Goal: Transaction & Acquisition: Purchase product/service

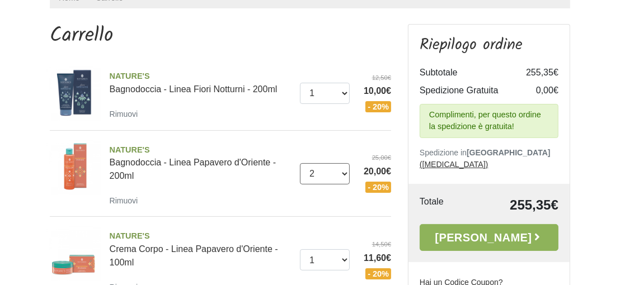
click at [341, 174] on select "0 ([GEOGRAPHIC_DATA]) 1 2 3" at bounding box center [325, 173] width 50 height 21
select select "1"
click at [300, 163] on select "0 ([GEOGRAPHIC_DATA]) 1 2 3" at bounding box center [325, 173] width 50 height 21
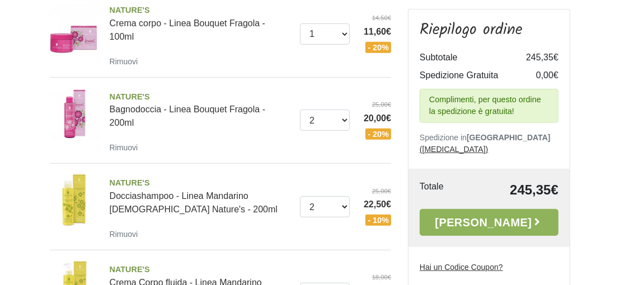
scroll to position [447, 0]
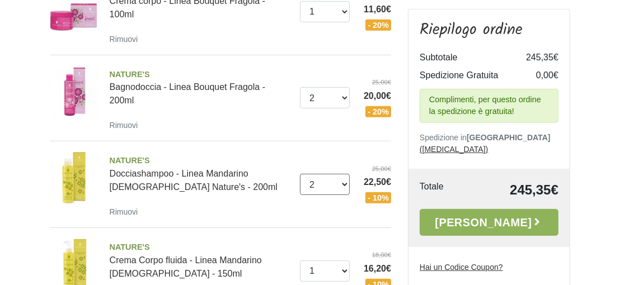
click at [347, 174] on select "0 (Rimuovi) 1 2 3" at bounding box center [325, 184] width 50 height 21
select select "1"
click at [300, 174] on select "0 ([GEOGRAPHIC_DATA]) 1 2 3" at bounding box center [325, 184] width 50 height 21
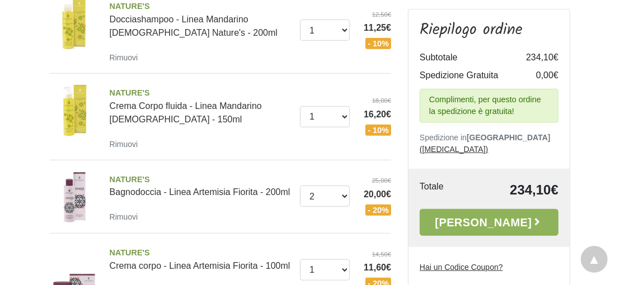
scroll to position [615, 0]
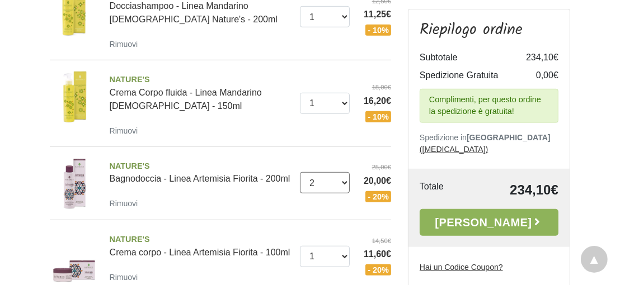
click at [345, 172] on select "0 (Rimuovi) 1 2 3 4 5" at bounding box center [325, 182] width 50 height 21
select select "1"
click at [300, 172] on select "0 (Rimuovi) 1 2 3 4 5" at bounding box center [325, 182] width 50 height 21
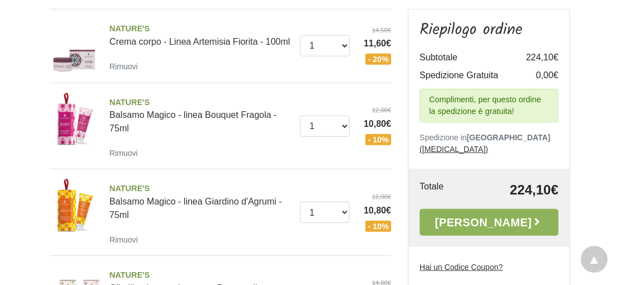
scroll to position [838, 0]
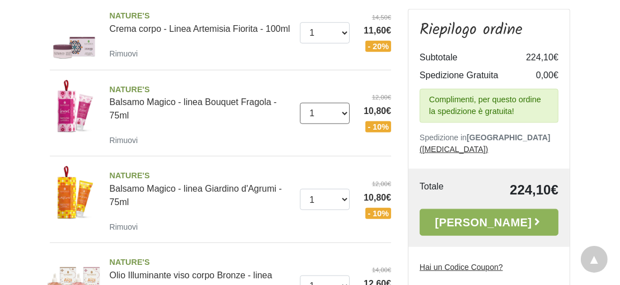
click at [345, 103] on select "0 (Rimuovi) 1 2 3 4 5 6 7" at bounding box center [325, 113] width 50 height 21
select select "0"
click at [300, 103] on select "0 (Rimuovi) 1 2 3 4 5 6 7" at bounding box center [325, 113] width 50 height 21
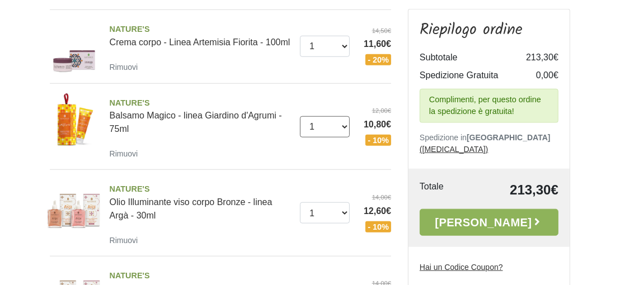
click at [342, 116] on select "0 ([GEOGRAPHIC_DATA]) 1 2 3" at bounding box center [325, 126] width 50 height 21
select select "0"
click at [300, 116] on select "0 ([GEOGRAPHIC_DATA]) 1 2 3" at bounding box center [325, 126] width 50 height 21
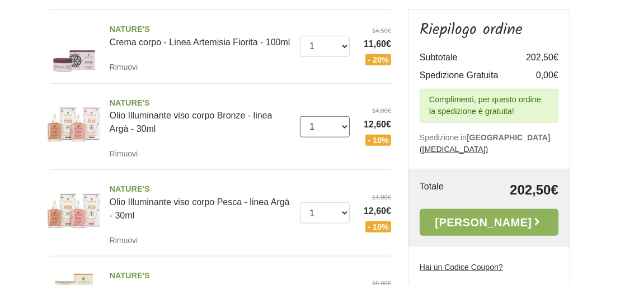
click at [346, 116] on select "0 ([GEOGRAPHIC_DATA]) 1 2 3" at bounding box center [325, 126] width 50 height 21
select select "0"
click at [300, 116] on select "0 ([GEOGRAPHIC_DATA]) 1 2 3" at bounding box center [325, 126] width 50 height 21
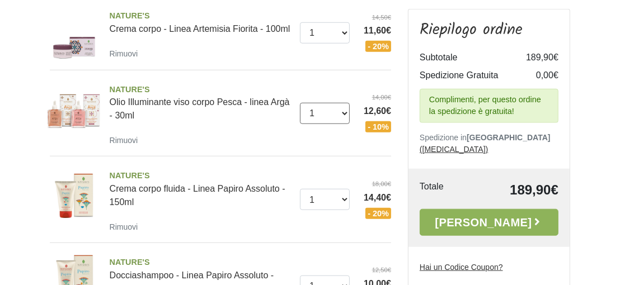
drag, startPoint x: 0, startPoint y: 0, endPoint x: 342, endPoint y: 85, distance: 352.7
click at [342, 103] on select "0 (Rimuovi) 1 2 3 4 5 6" at bounding box center [325, 113] width 50 height 21
select select "0"
click at [300, 103] on select "0 (Rimuovi) 1 2 3 4 5 6" at bounding box center [325, 113] width 50 height 21
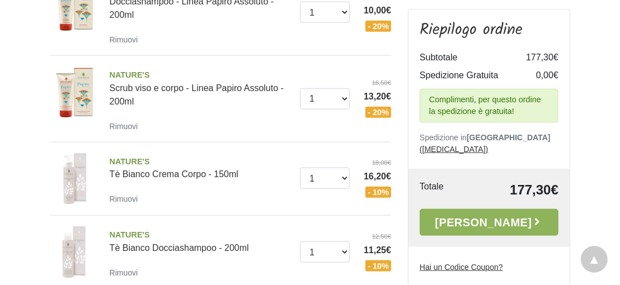
scroll to position [1062, 0]
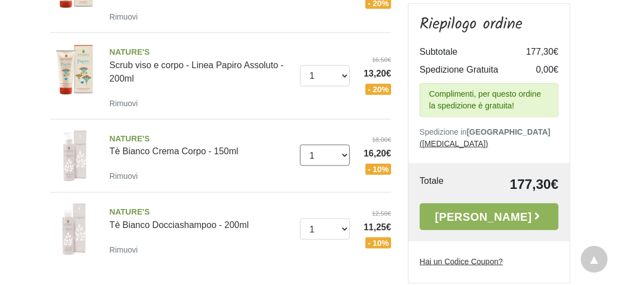
click at [343, 145] on select "0 (Rimuovi) 1 2" at bounding box center [325, 155] width 50 height 21
select select "0"
click at [300, 145] on select "0 (Rimuovi) 1 2" at bounding box center [325, 155] width 50 height 21
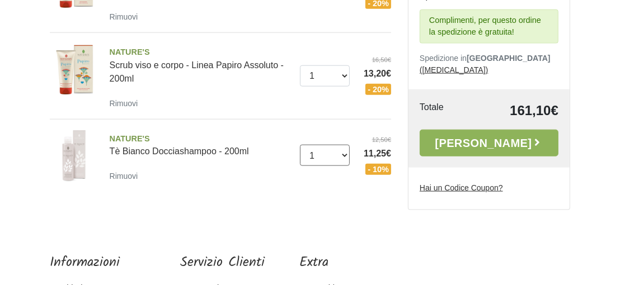
click at [345, 145] on select "0 (Rimuovi) 1 2 3 4" at bounding box center [325, 155] width 50 height 21
select select "0"
click at [300, 145] on select "0 (Rimuovi) 1 2 3 4" at bounding box center [325, 155] width 50 height 21
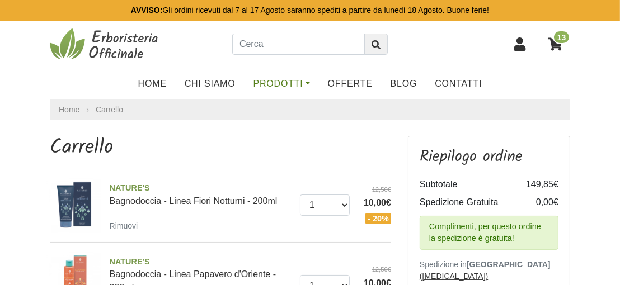
click at [296, 82] on link "Prodotti" at bounding box center [281, 84] width 74 height 22
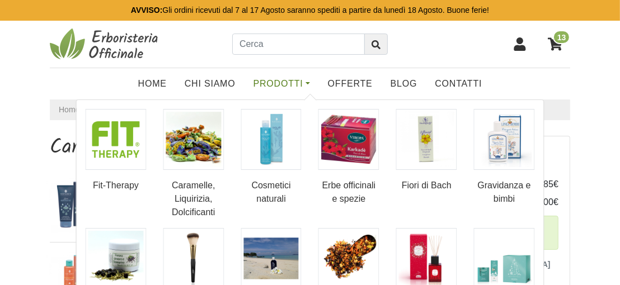
click at [305, 89] on link "Prodotti" at bounding box center [281, 84] width 74 height 22
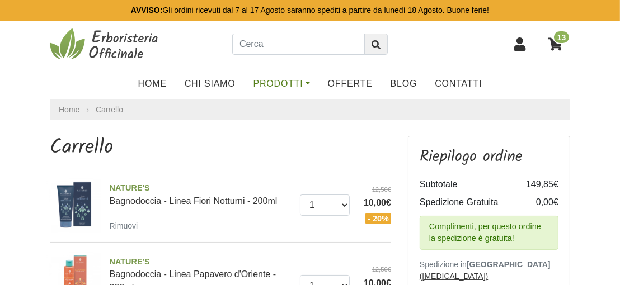
click at [288, 81] on link "Prodotti" at bounding box center [281, 84] width 74 height 22
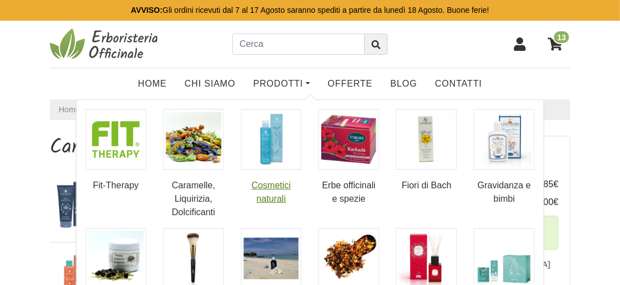
click at [265, 182] on link "Cosmetici naturali" at bounding box center [271, 157] width 61 height 97
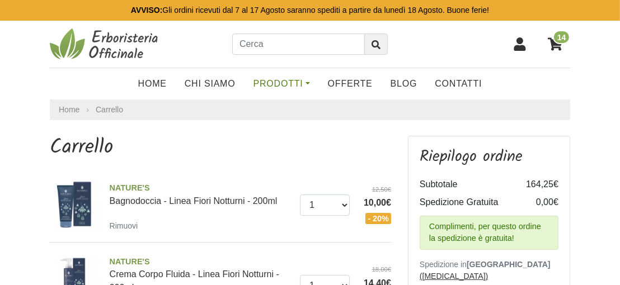
click at [279, 84] on link "Prodotti" at bounding box center [281, 84] width 74 height 22
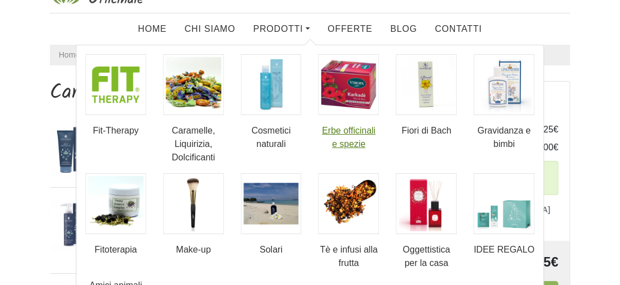
scroll to position [56, 0]
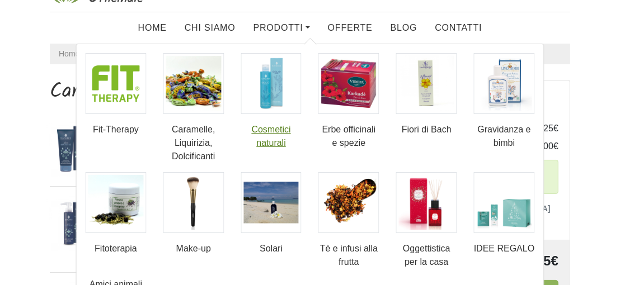
click at [272, 96] on img at bounding box center [271, 83] width 61 height 61
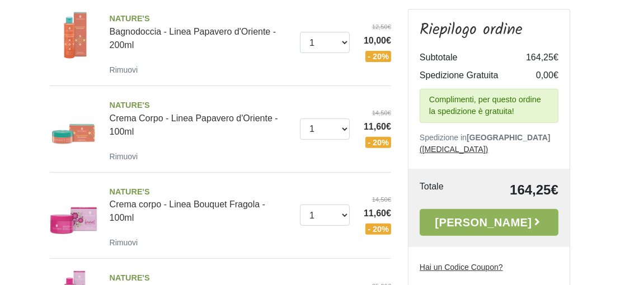
scroll to position [392, 0]
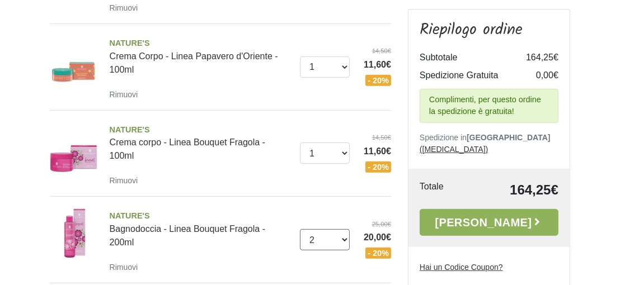
click at [341, 229] on select "0 ([GEOGRAPHIC_DATA]) 1 2 3 4" at bounding box center [325, 239] width 50 height 21
select select "1"
click at [300, 229] on select "0 ([GEOGRAPHIC_DATA]) 1 2 3 4" at bounding box center [325, 239] width 50 height 21
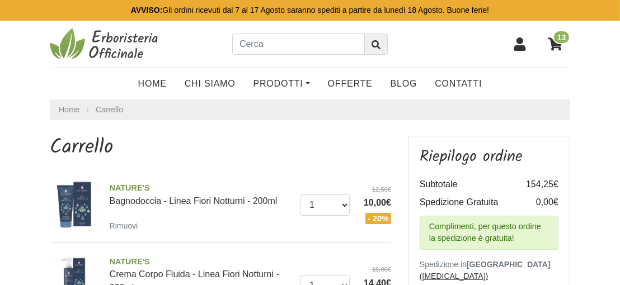
click at [556, 46] on icon at bounding box center [555, 44] width 15 height 15
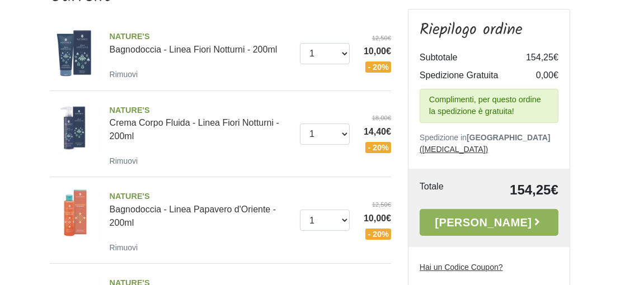
scroll to position [168, 0]
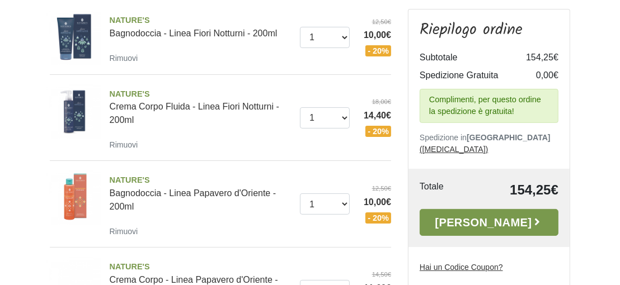
click at [489, 213] on link "[PERSON_NAME]" at bounding box center [489, 222] width 139 height 27
